Goal: Task Accomplishment & Management: Manage account settings

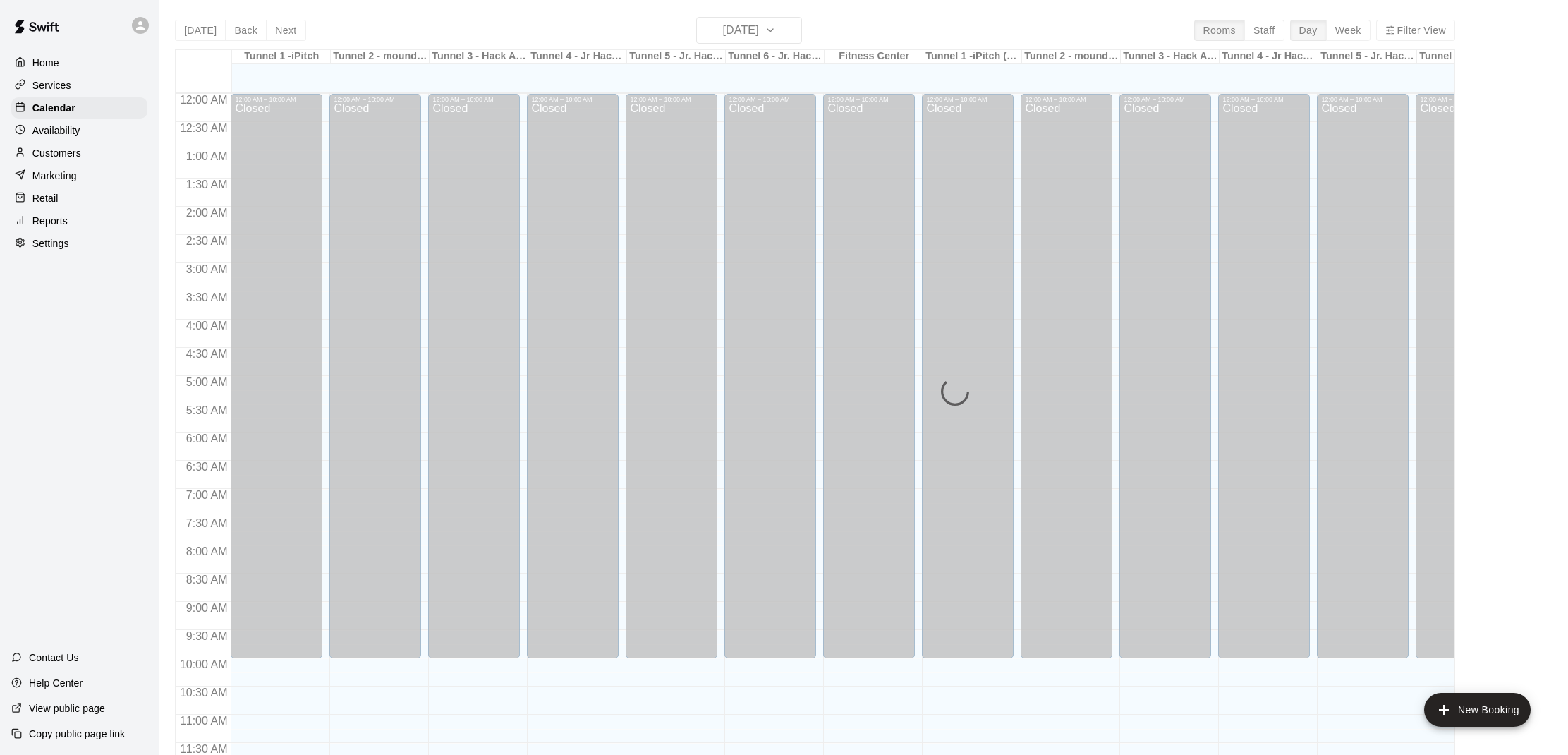
scroll to position [636, 0]
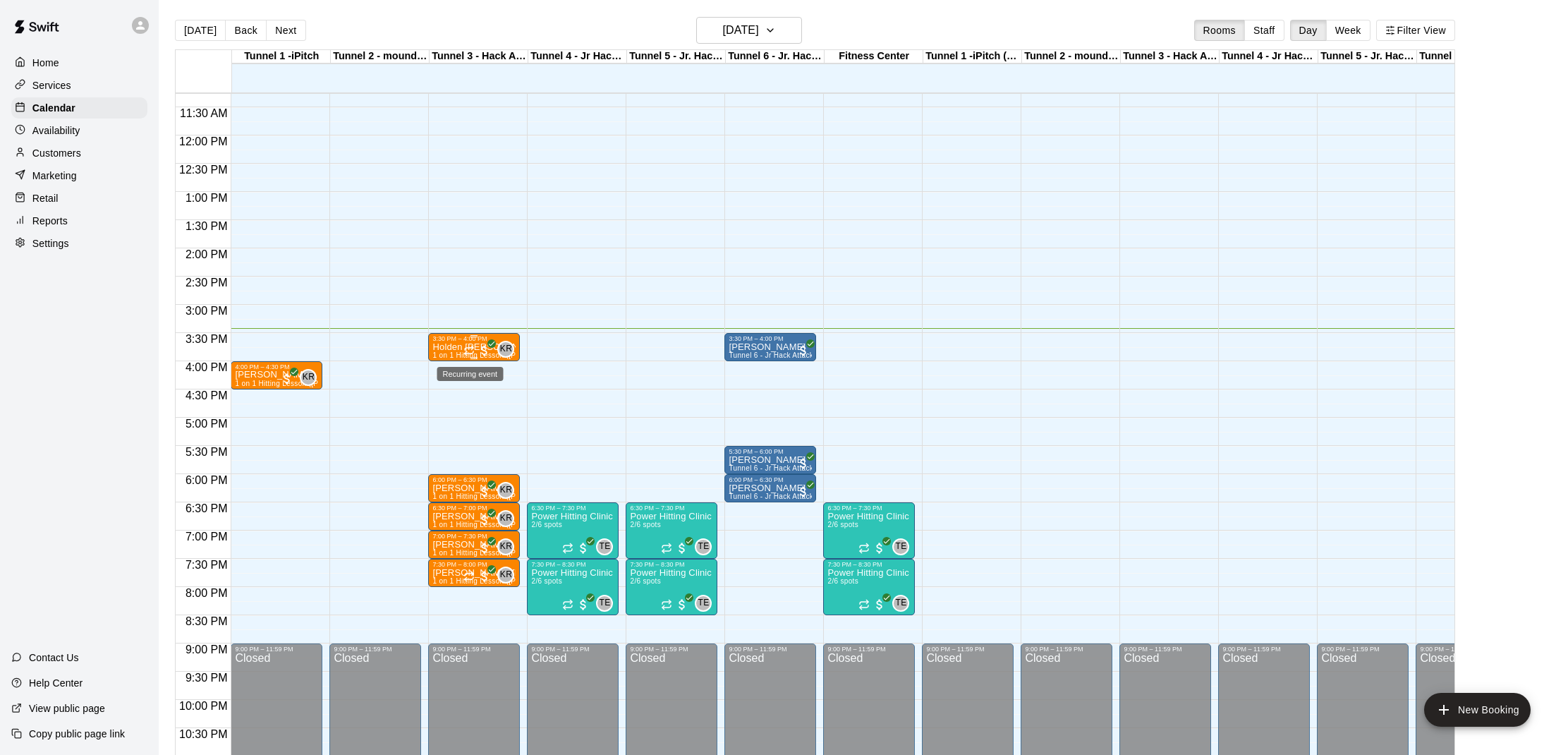
click at [465, 347] on icon "Recurring event" at bounding box center [468, 350] width 11 height 11
click at [482, 395] on img "edit" at bounding box center [479, 393] width 16 height 16
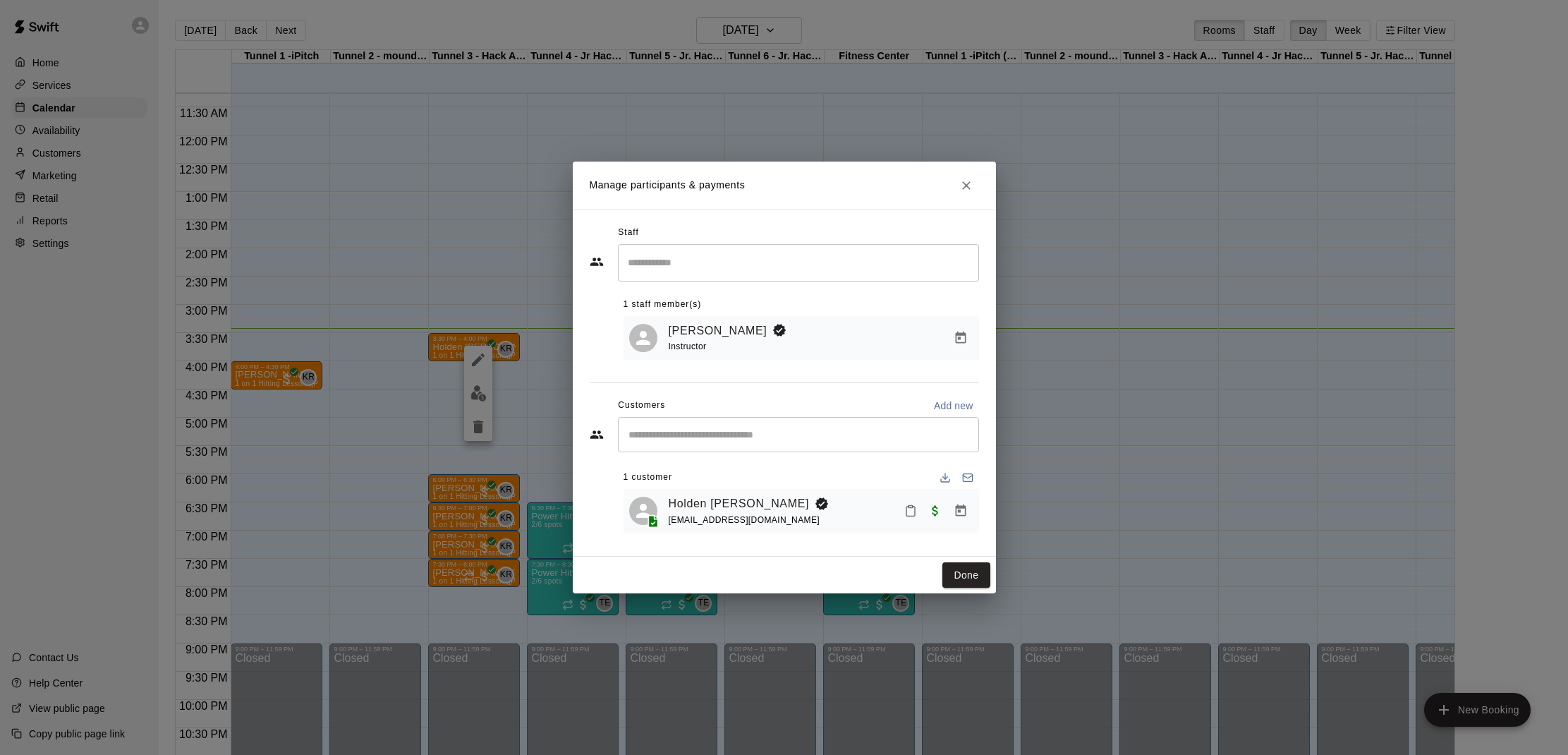
drag, startPoint x: 926, startPoint y: 500, endPoint x: 919, endPoint y: 503, distance: 7.6
click at [925, 500] on div at bounding box center [936, 511] width 74 height 25
click at [911, 507] on icon "Mark attendance" at bounding box center [911, 510] width 13 height 13
click at [949, 504] on li "[PERSON_NAME] attended" at bounding box center [998, 515] width 165 height 22
click at [972, 568] on button "Done" at bounding box center [966, 575] width 47 height 26
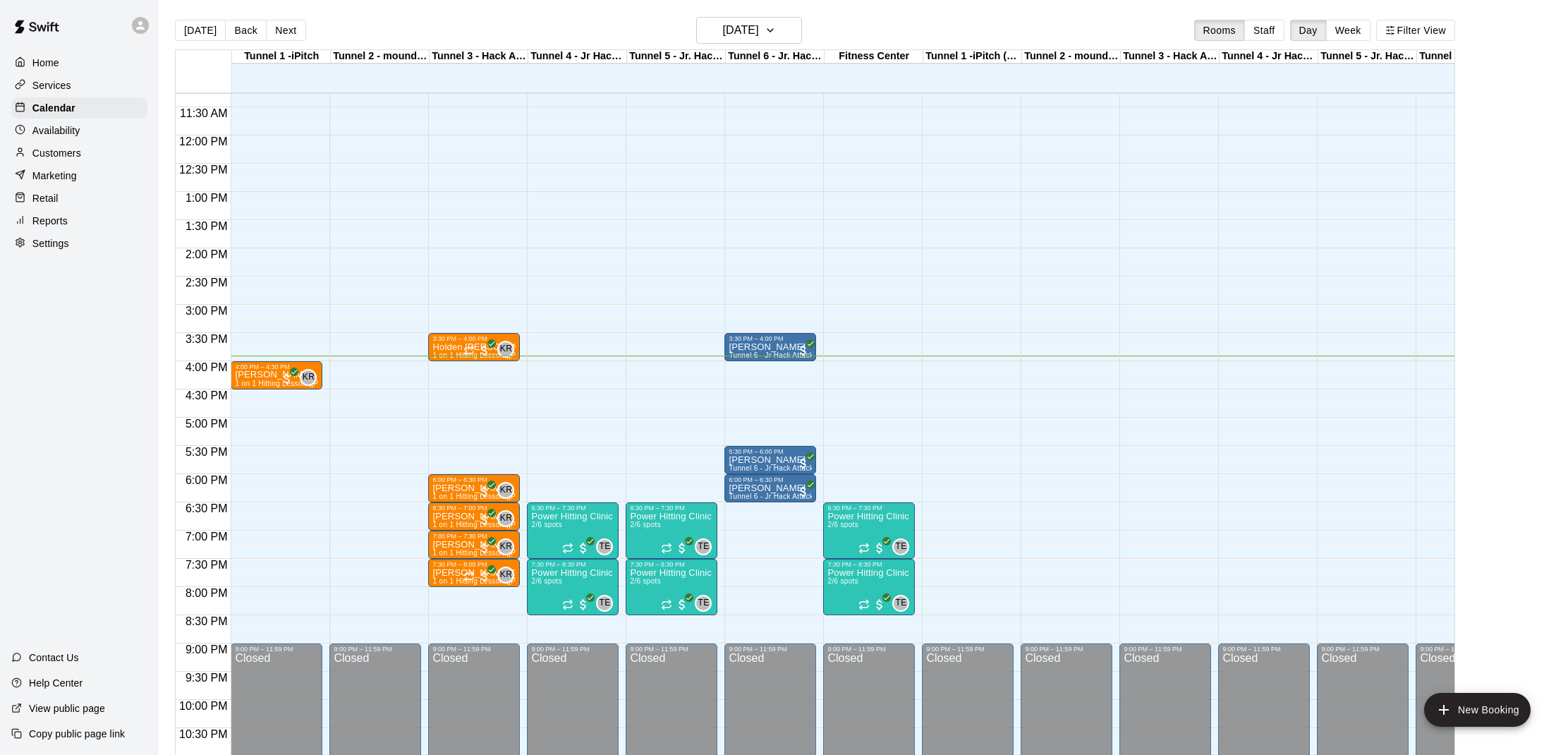
scroll to position [22, 0]
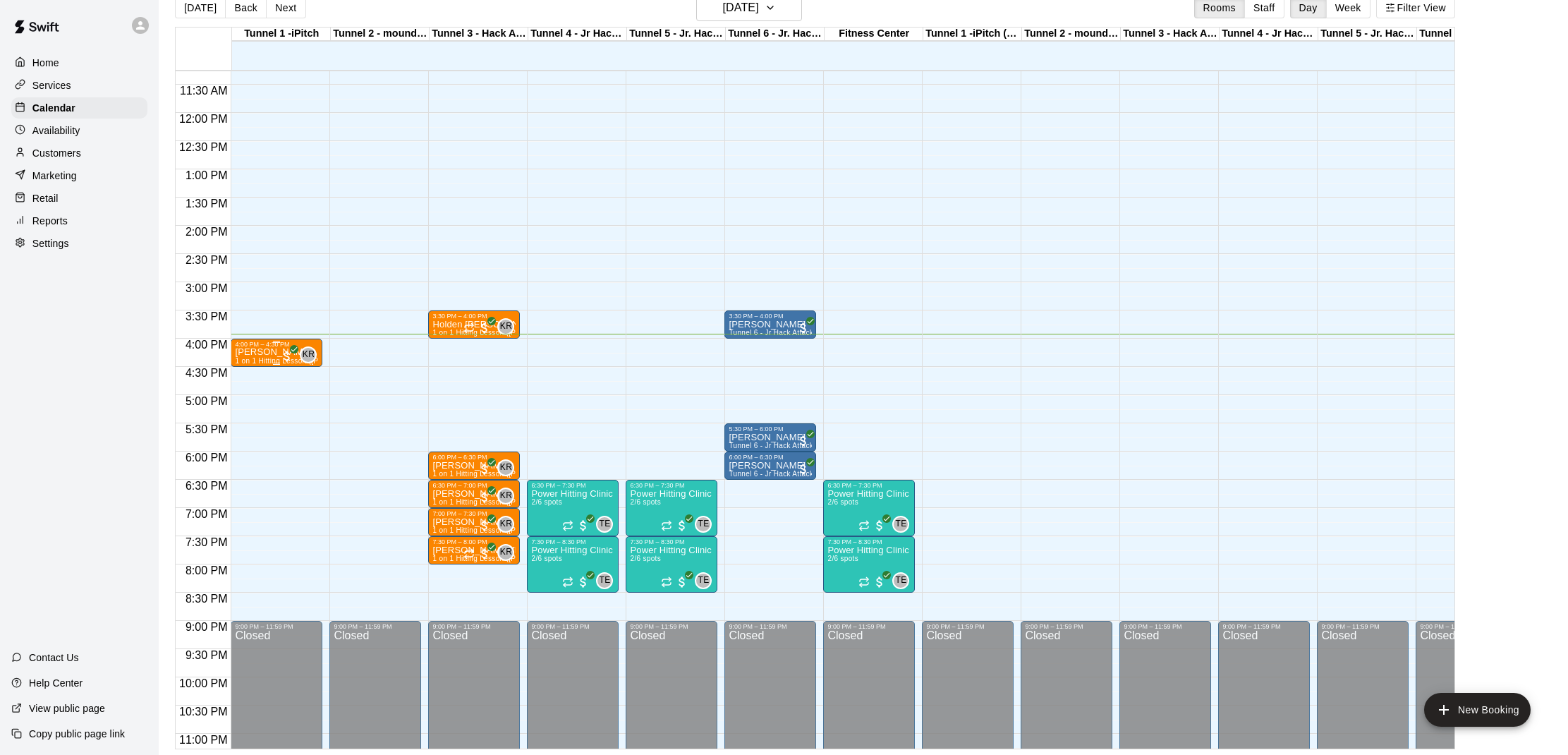
click at [258, 352] on p "[PERSON_NAME]" at bounding box center [276, 352] width 83 height 0
click at [254, 402] on img "edit" at bounding box center [250, 401] width 16 height 16
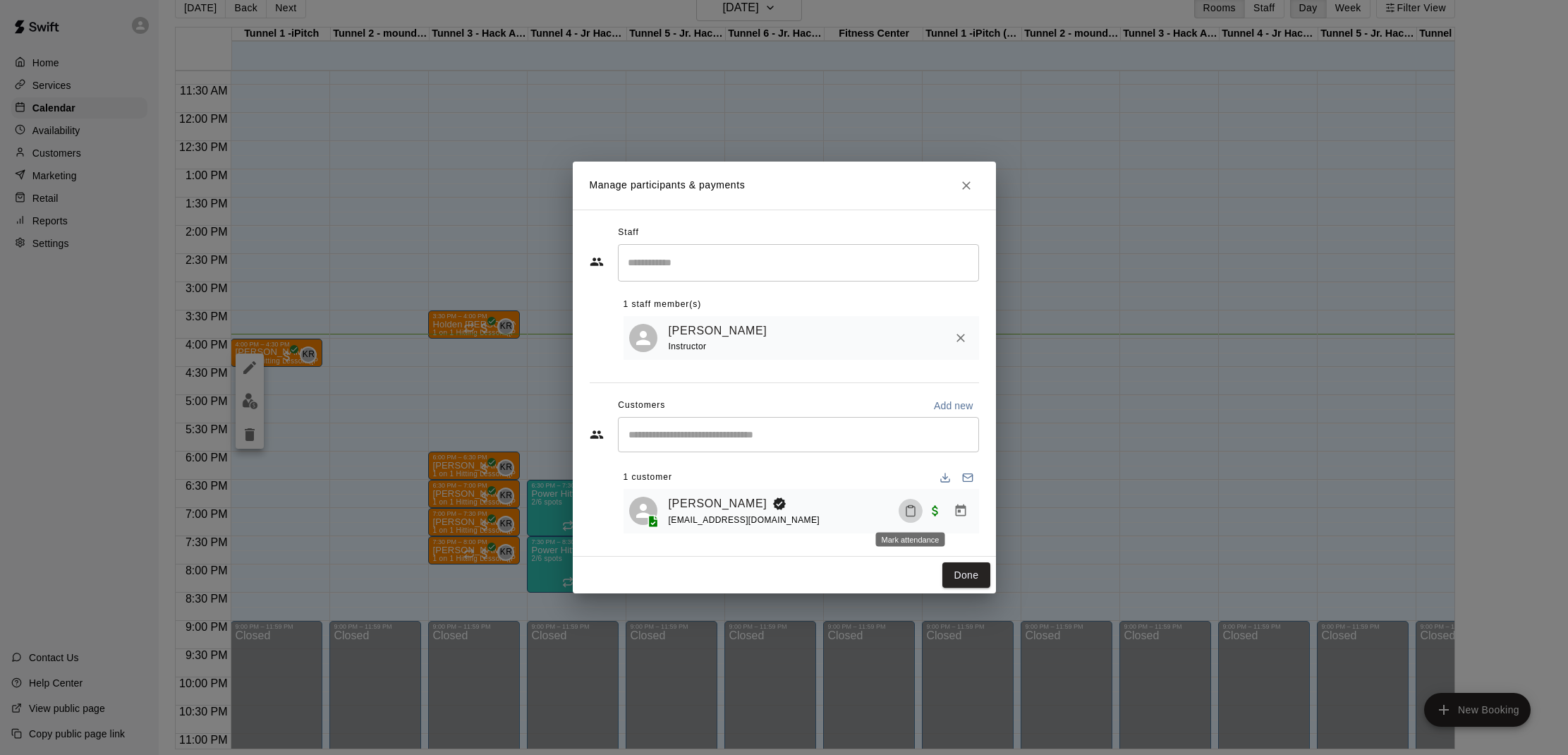
click at [905, 505] on icon "Mark attendance" at bounding box center [911, 510] width 13 height 13
click at [948, 512] on p "[PERSON_NAME] attended" at bounding box center [1007, 515] width 125 height 14
click at [968, 575] on button "Done" at bounding box center [966, 575] width 47 height 26
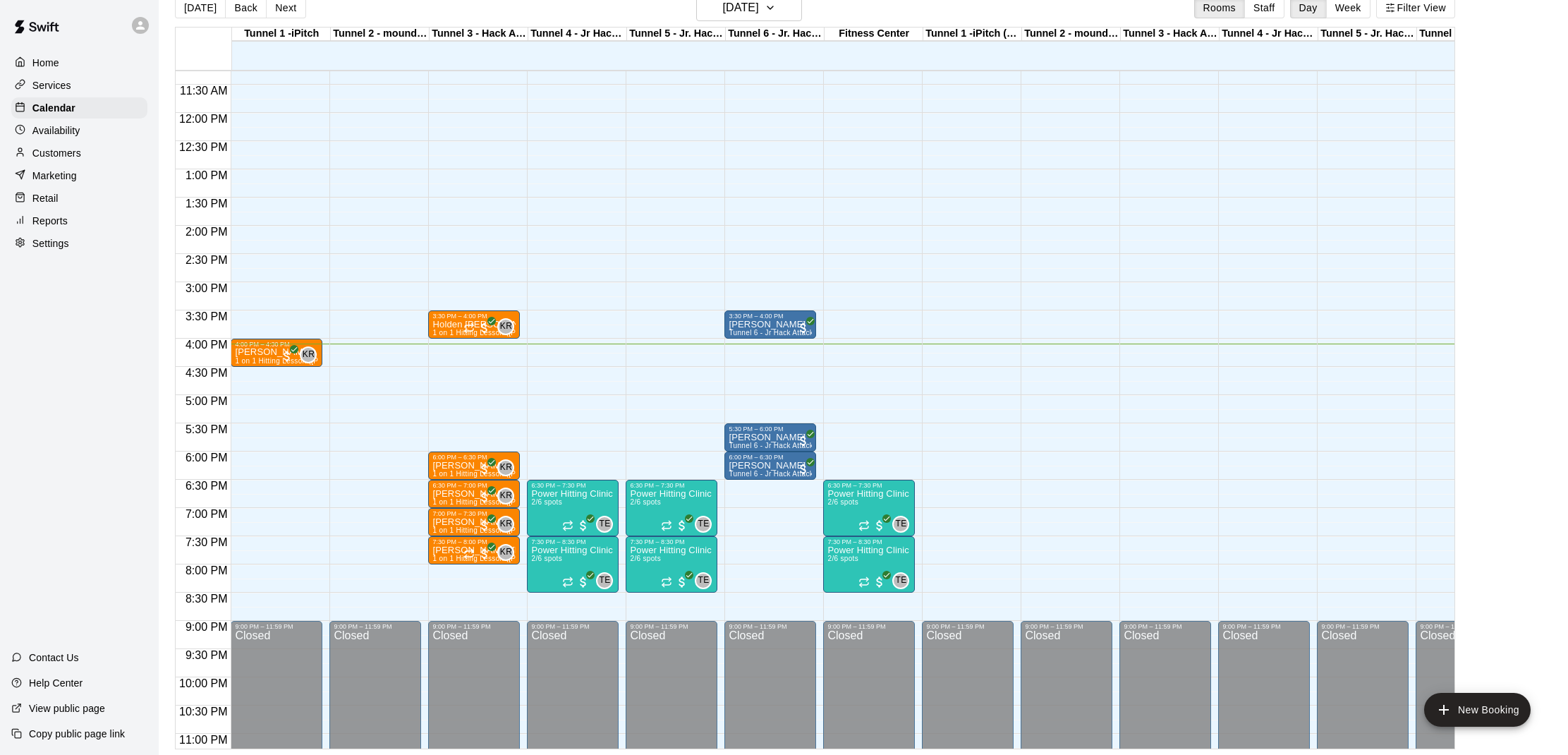
click at [971, 570] on div "12:00 AM – 10:00 AM Closed 9:00 PM – 11:59 PM Closed" at bounding box center [967, 112] width 92 height 1354
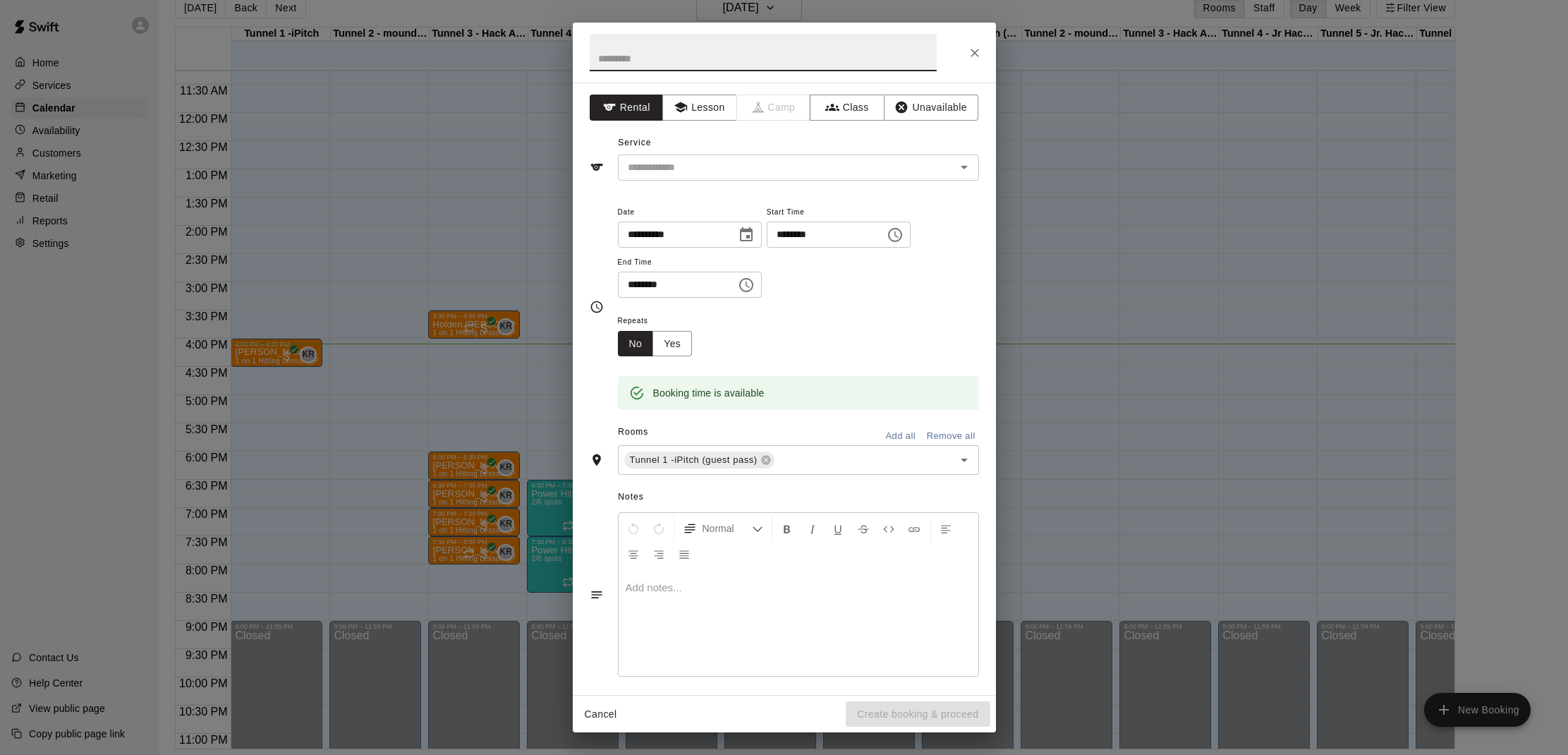
click at [972, 39] on div at bounding box center [784, 52] width 423 height 60
click at [979, 60] on icon "Close" at bounding box center [975, 53] width 14 height 14
